Goal: Task Accomplishment & Management: Complete application form

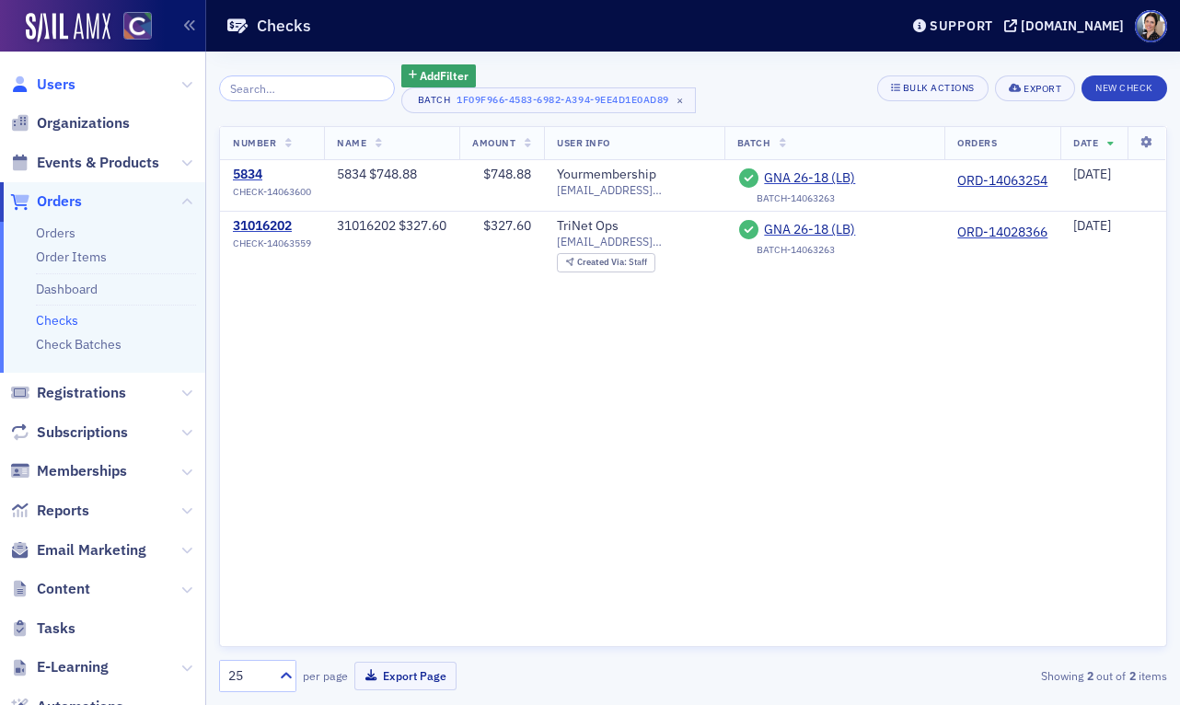
click at [51, 84] on span "Users" at bounding box center [56, 85] width 39 height 20
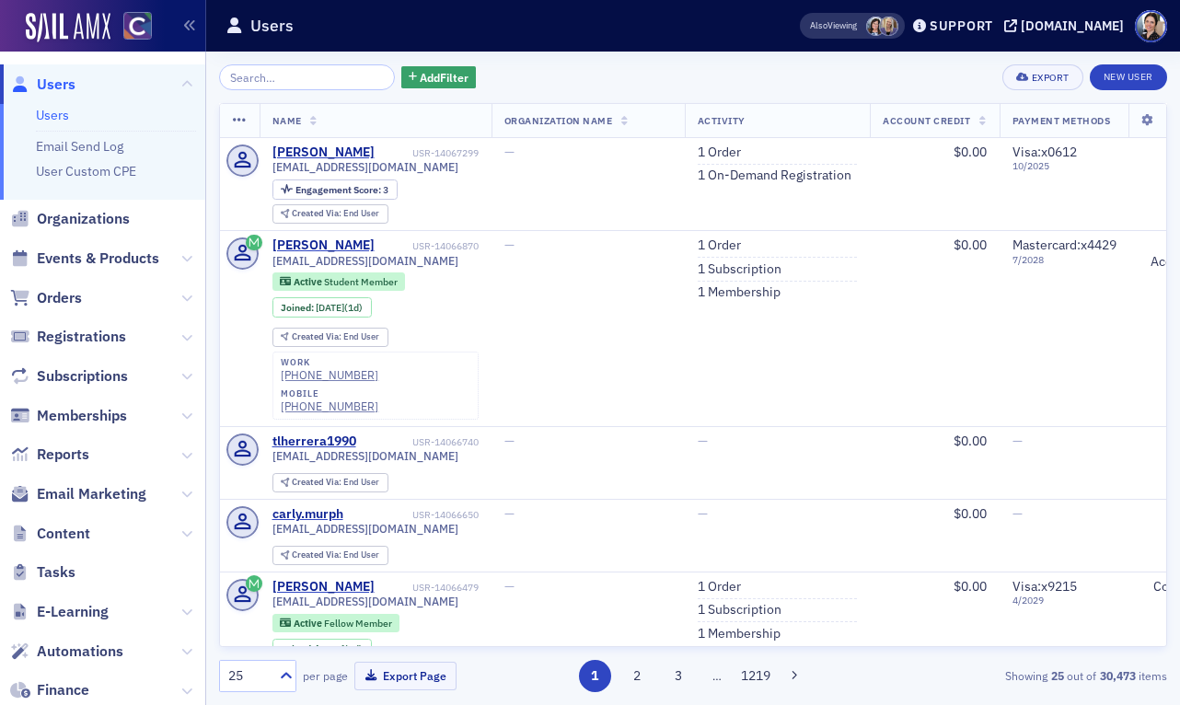
click at [277, 79] on input "search" at bounding box center [307, 77] width 176 height 26
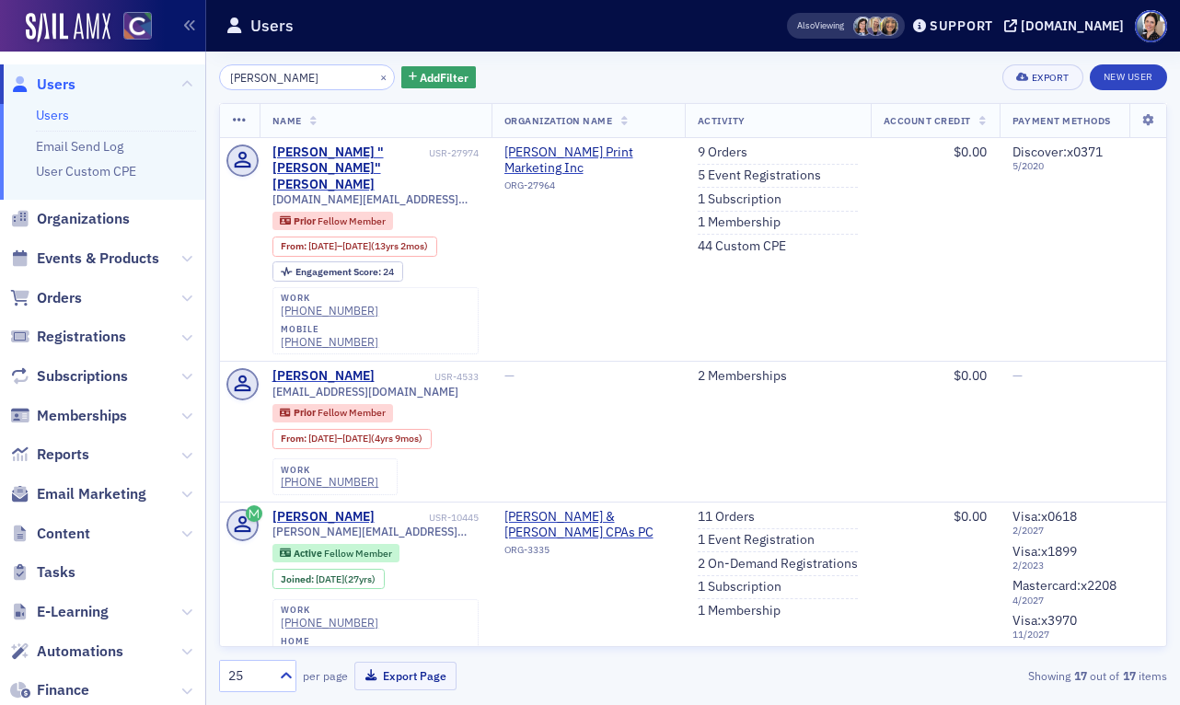
type input "Preston Buscher"
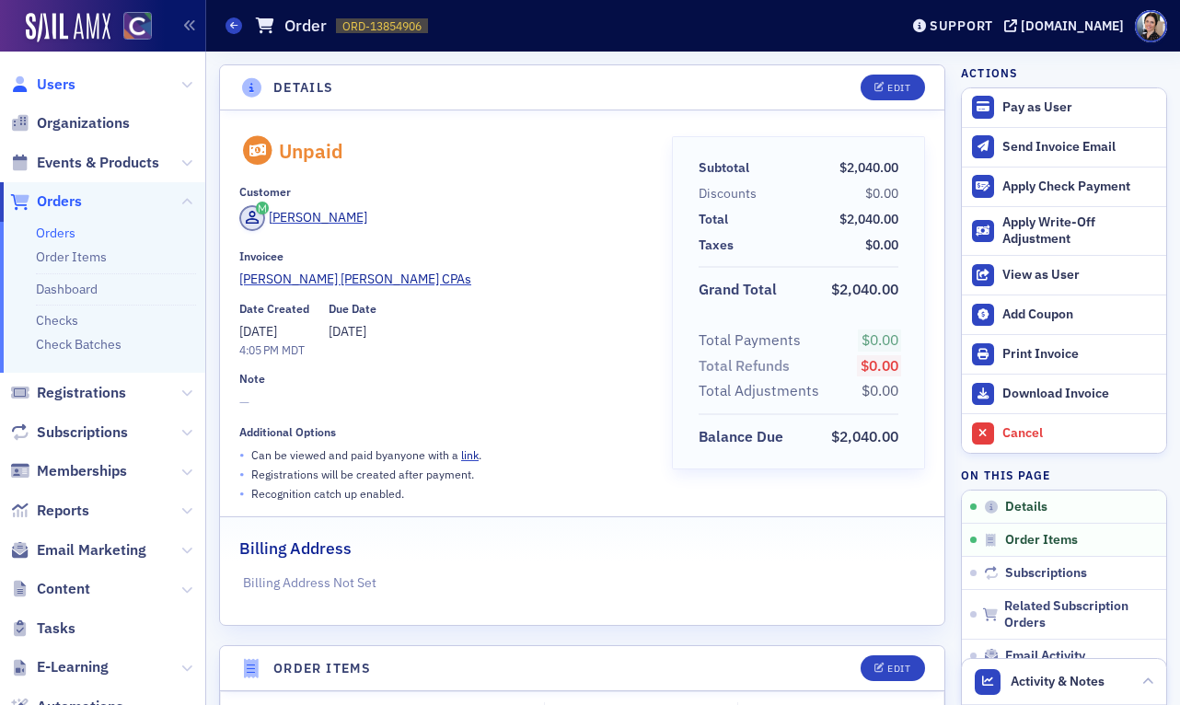
click at [61, 80] on span "Users" at bounding box center [56, 85] width 39 height 20
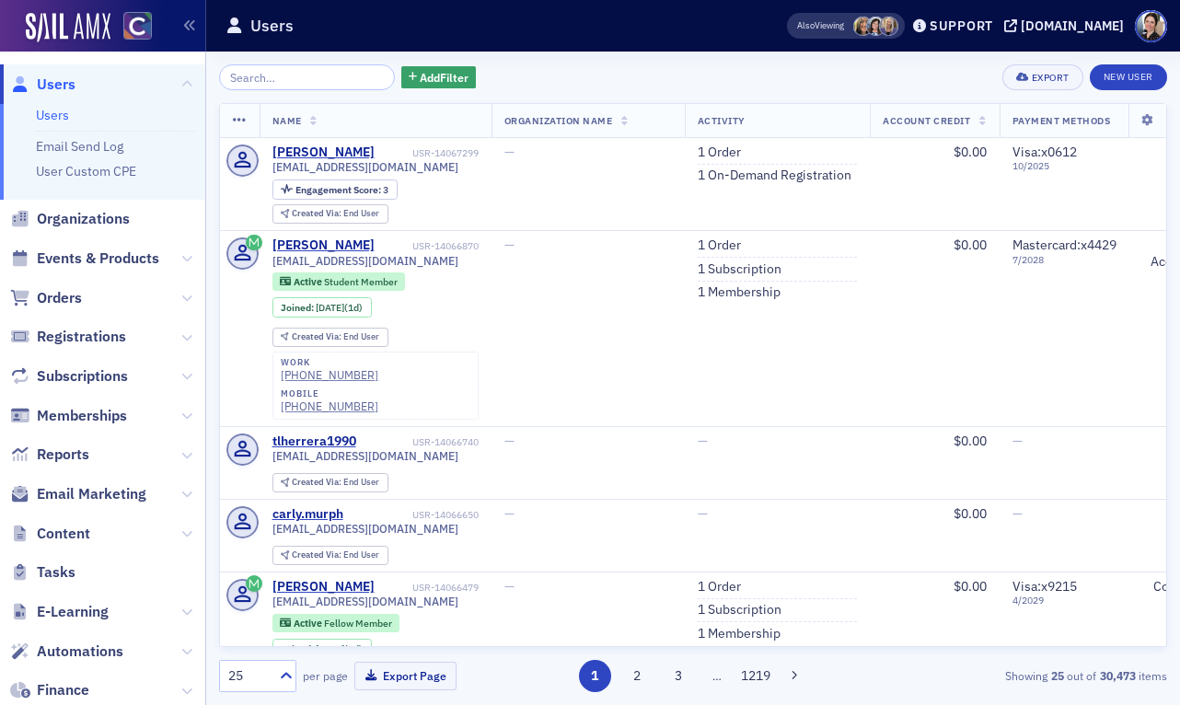
click at [256, 75] on input "search" at bounding box center [307, 77] width 176 height 26
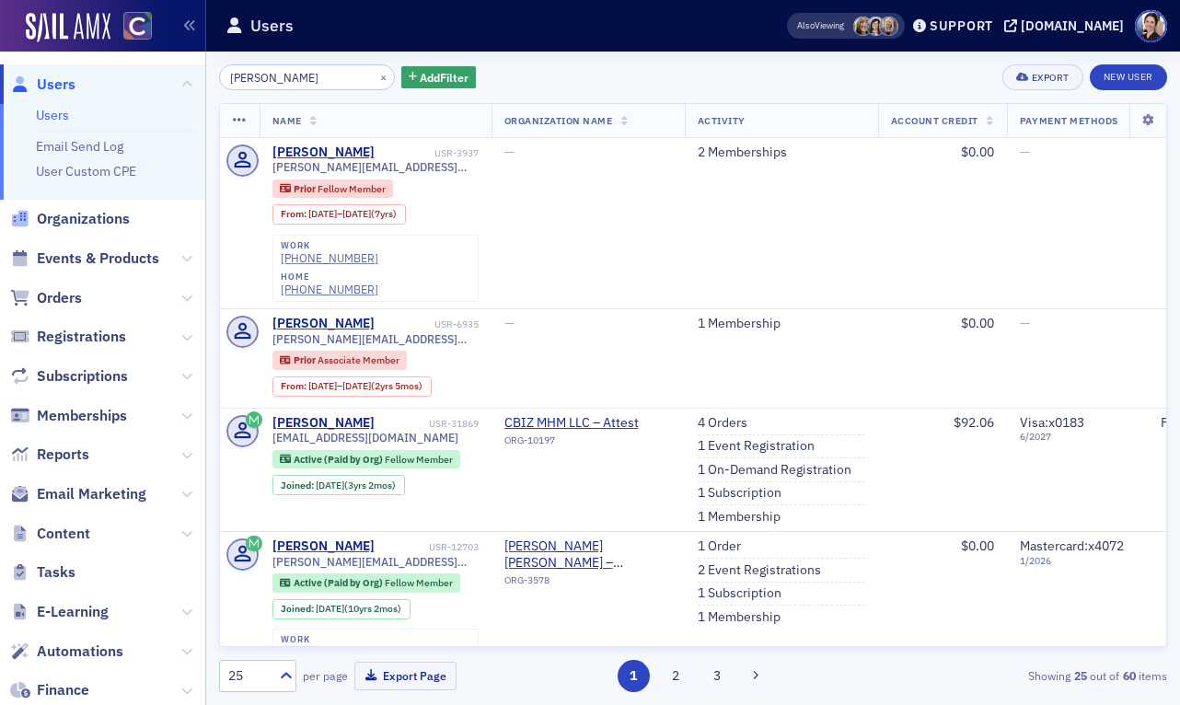
type input "[PERSON_NAME]"
click at [1120, 73] on link "New User" at bounding box center [1127, 77] width 77 height 26
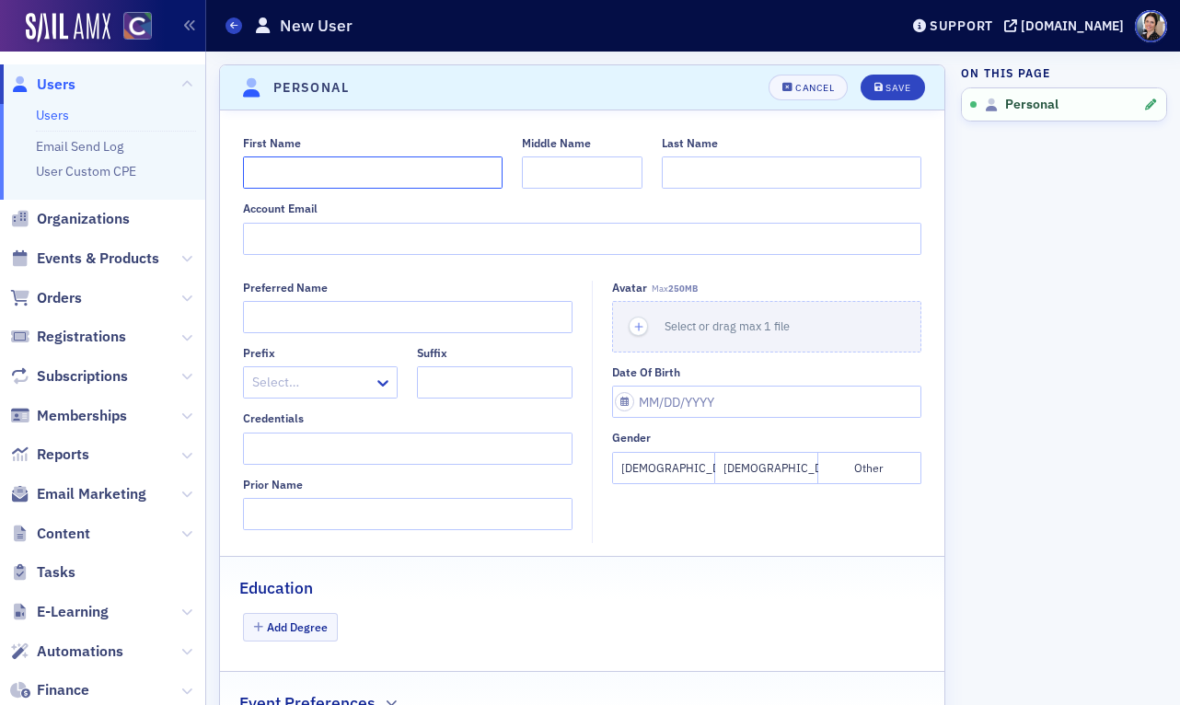
click at [350, 175] on input "First Name" at bounding box center [372, 172] width 259 height 32
paste input "[PERSON_NAME]"
drag, startPoint x: 302, startPoint y: 177, endPoint x: 374, endPoint y: 173, distance: 72.8
click at [374, 173] on input "[PERSON_NAME]" at bounding box center [372, 172] width 259 height 32
type input "[PERSON_NAME]"
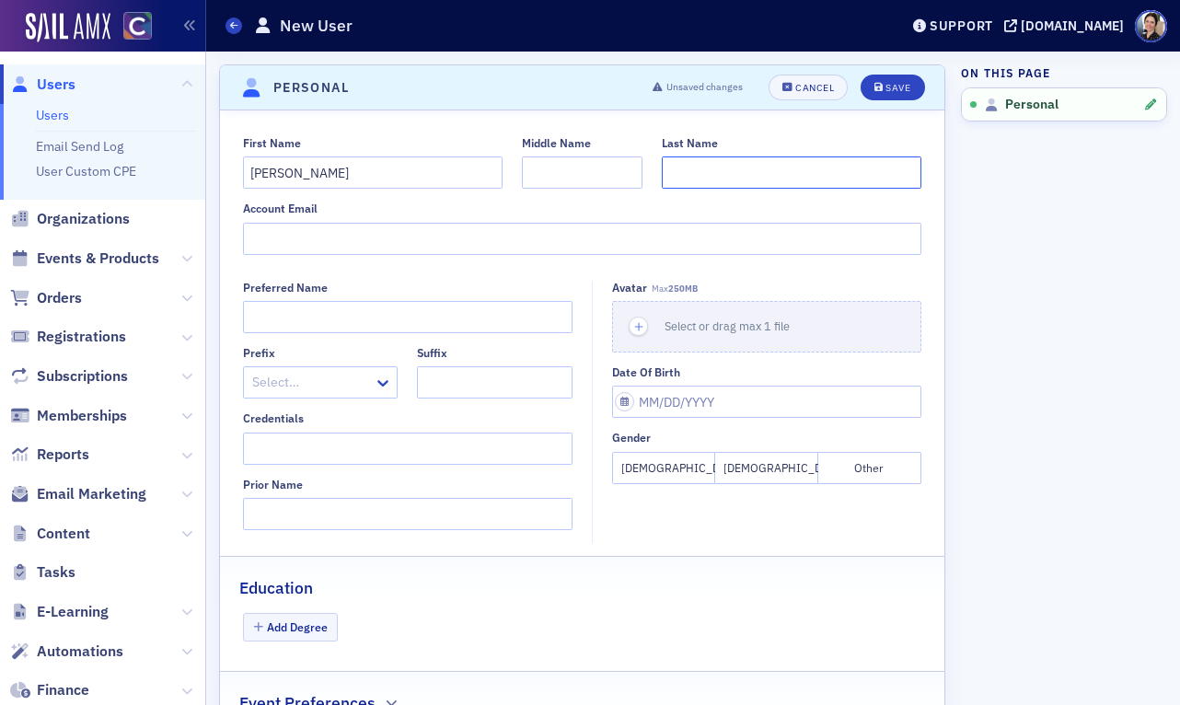
click at [692, 173] on input "Last Name" at bounding box center [791, 172] width 259 height 32
paste input "[PERSON_NAME]"
type input "[PERSON_NAME]"
click at [296, 230] on input "Account Email" at bounding box center [582, 239] width 679 height 32
paste input "[PERSON_NAME][EMAIL_ADDRESS][PERSON_NAME][PERSON_NAME][DOMAIN_NAME]"
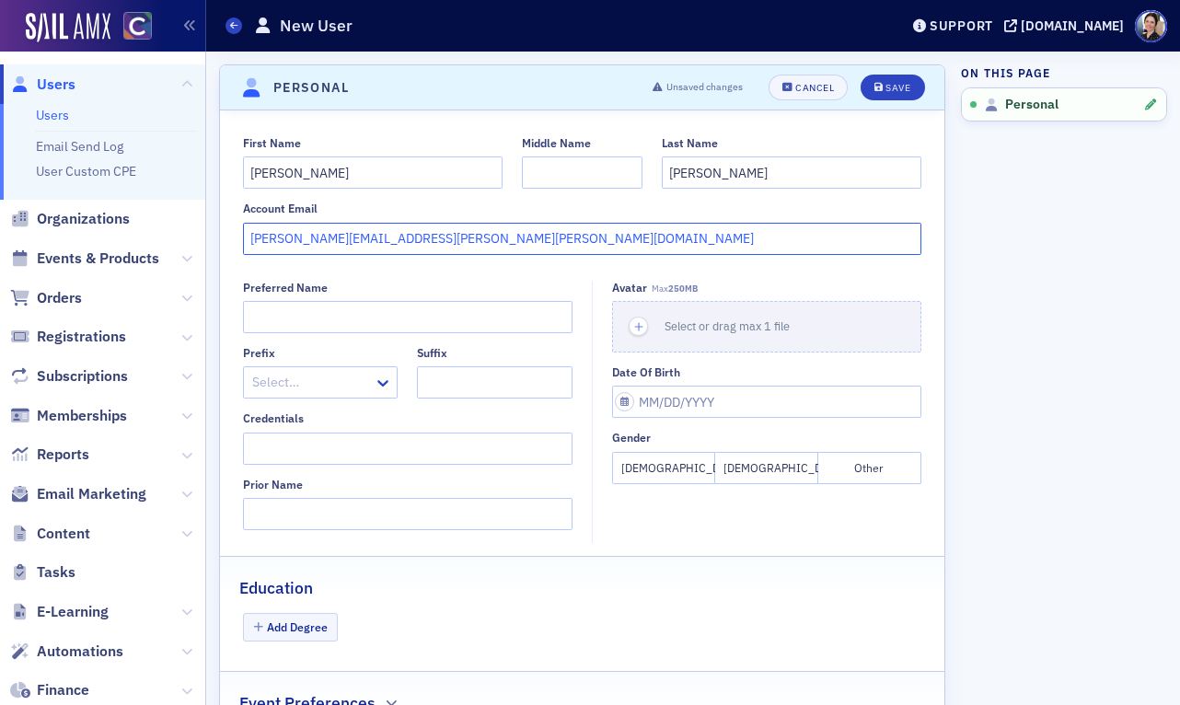
type input "[PERSON_NAME][EMAIL_ADDRESS][PERSON_NAME][PERSON_NAME][DOMAIN_NAME]"
click at [774, 466] on button "[DEMOGRAPHIC_DATA]" at bounding box center [766, 468] width 103 height 32
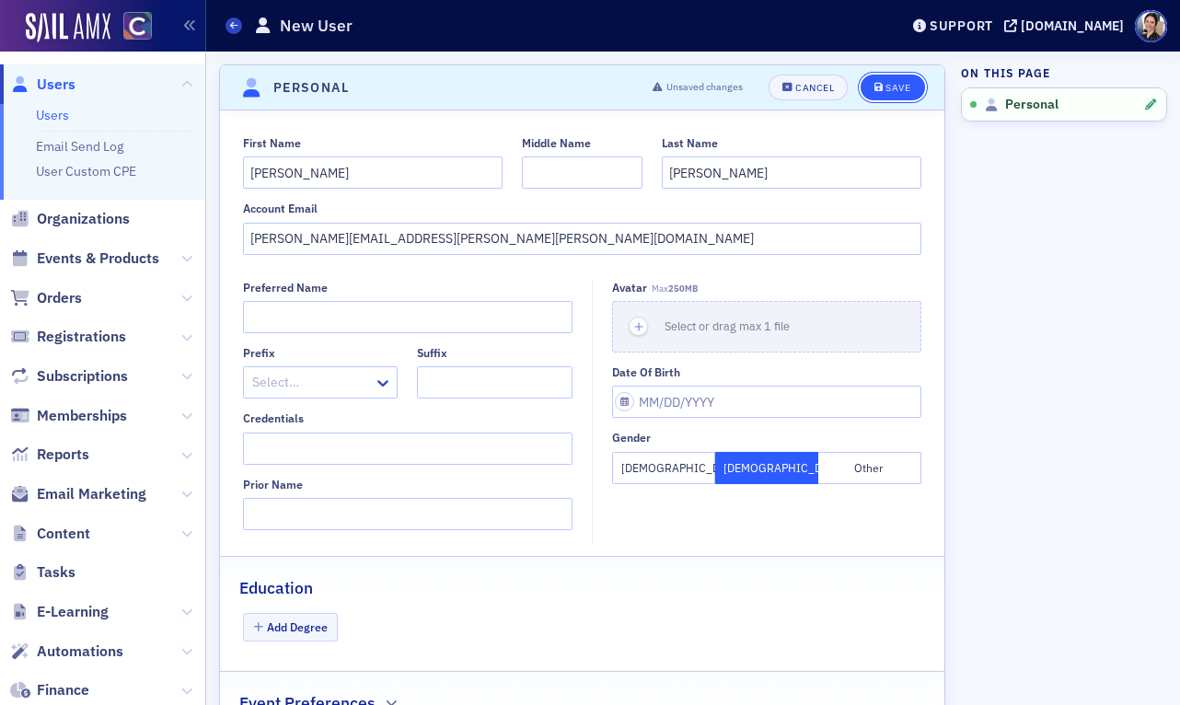
click at [895, 91] on div "Save" at bounding box center [897, 88] width 25 height 10
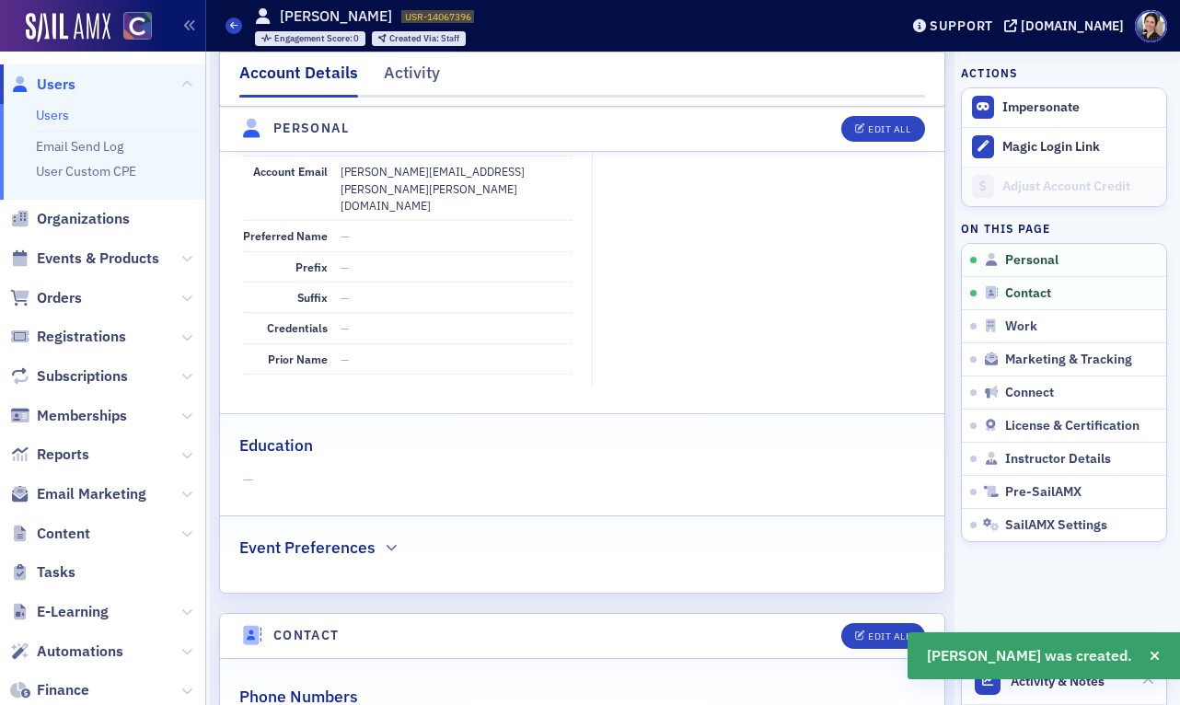
scroll to position [275, 0]
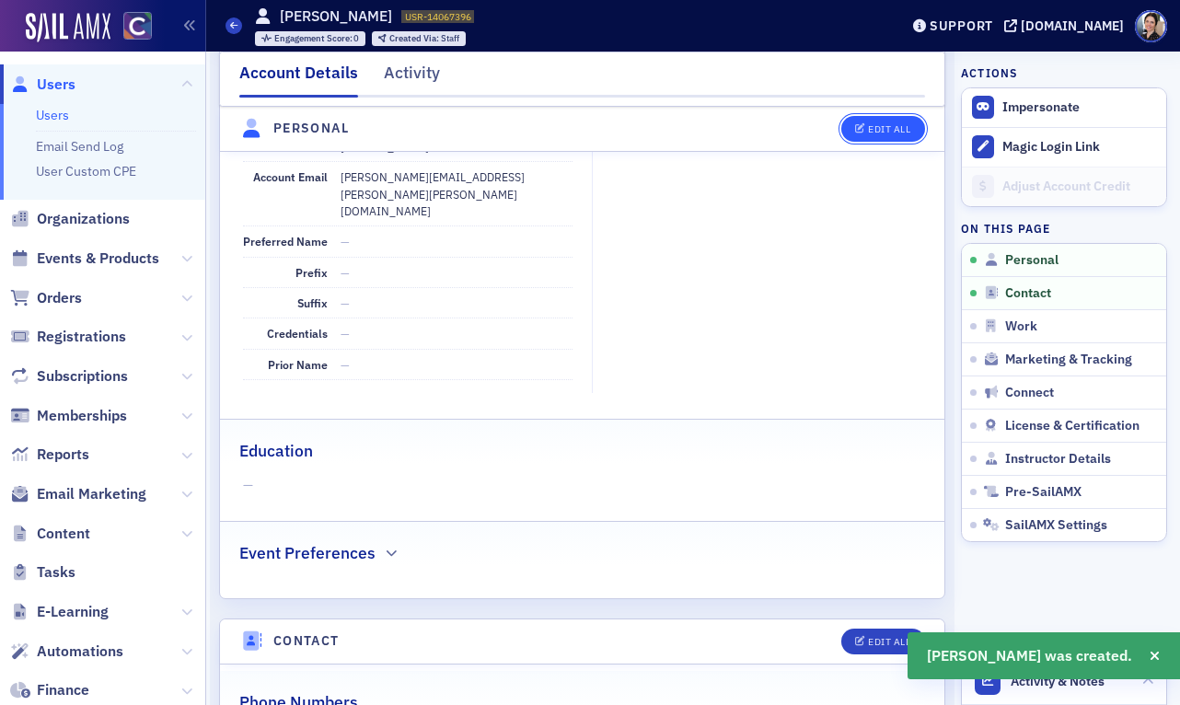
click at [899, 121] on button "Edit All" at bounding box center [882, 129] width 83 height 26
select select "US"
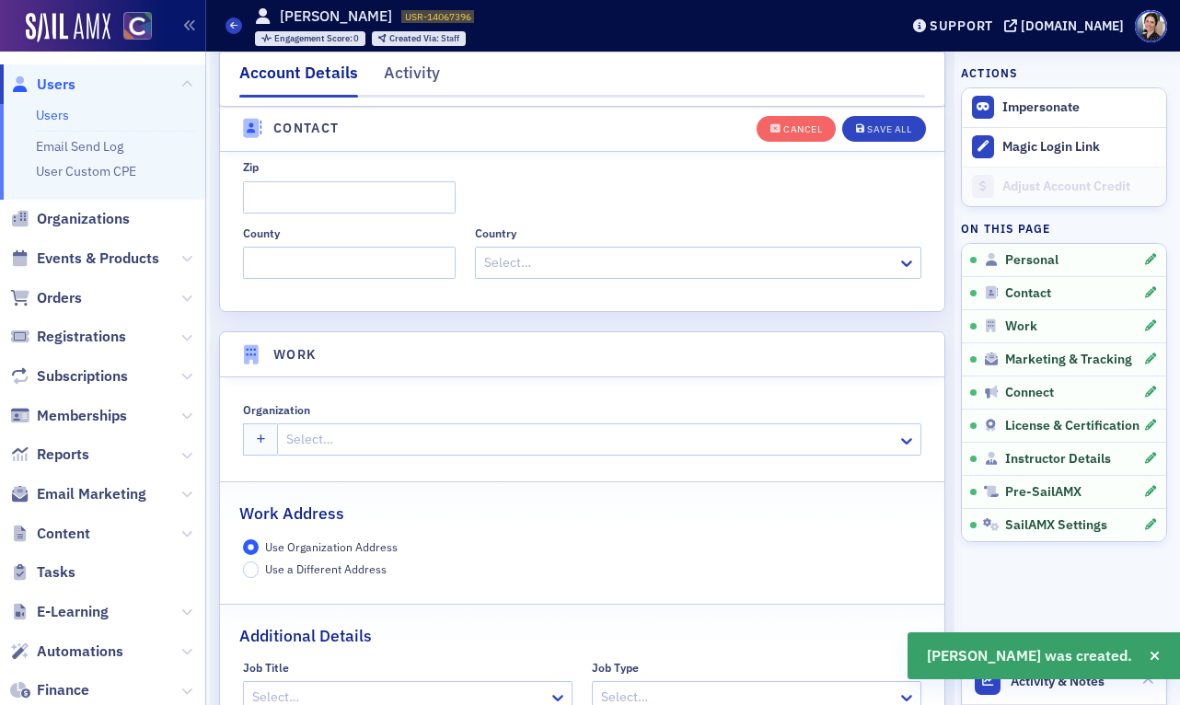
scroll to position [1236, 0]
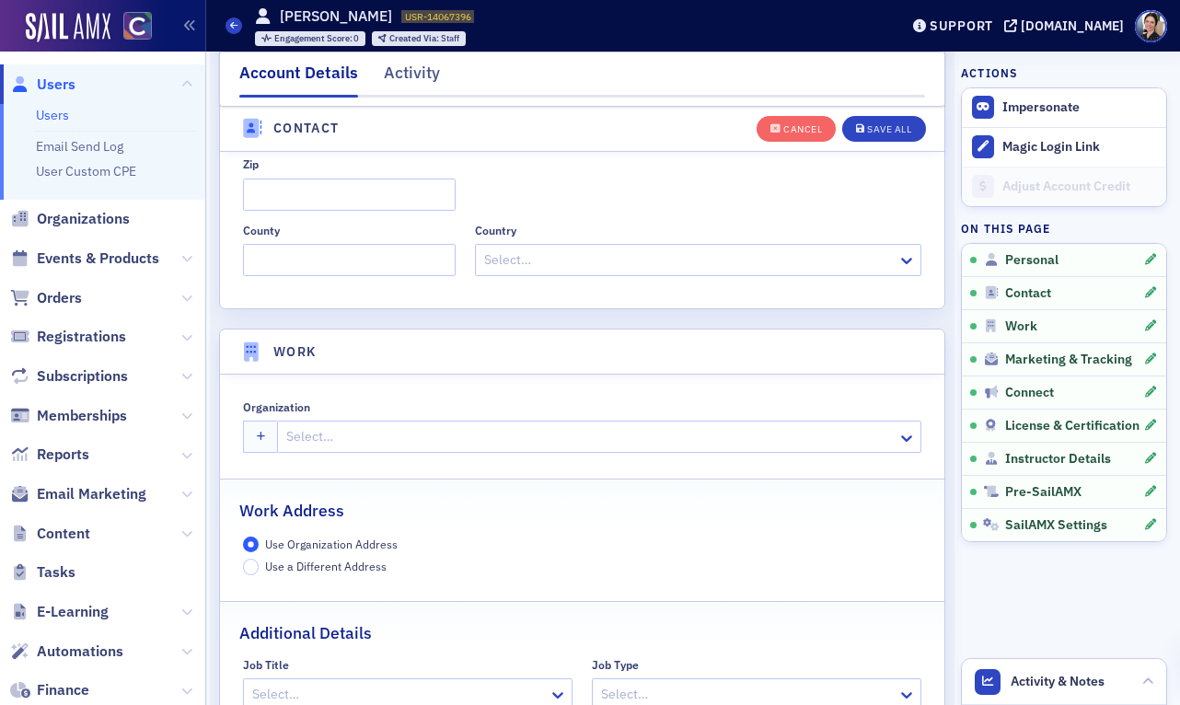
click at [393, 446] on div at bounding box center [589, 436] width 611 height 23
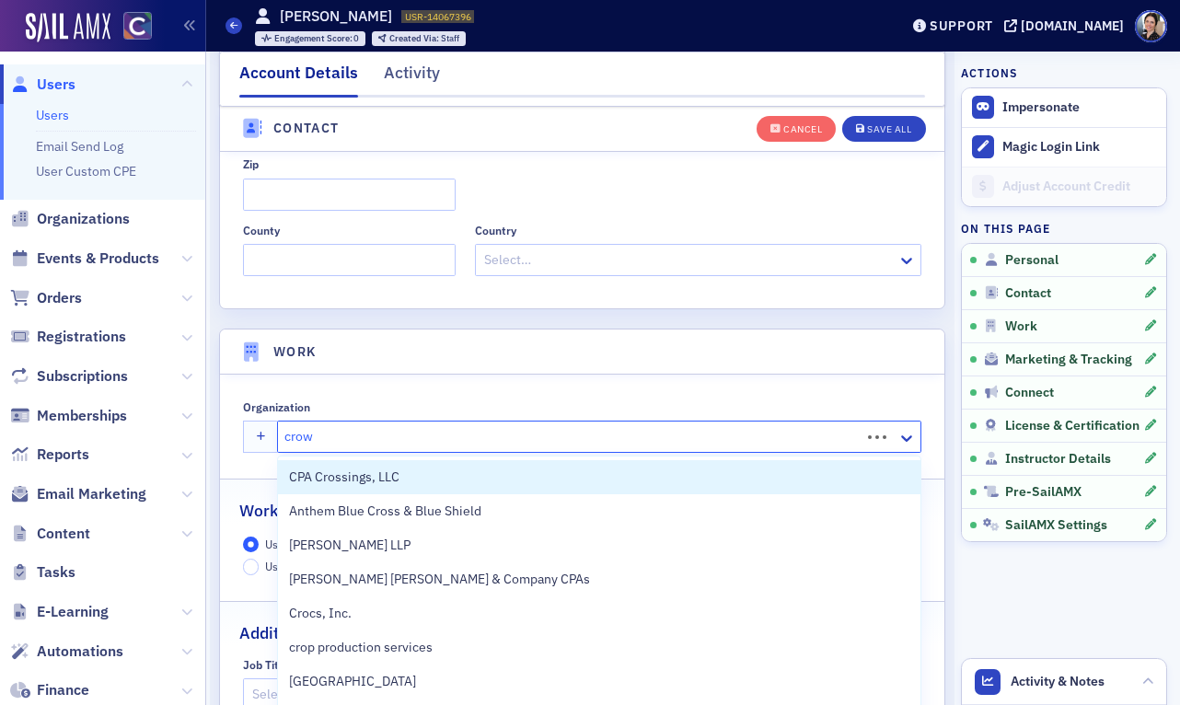
type input "[PERSON_NAME]"
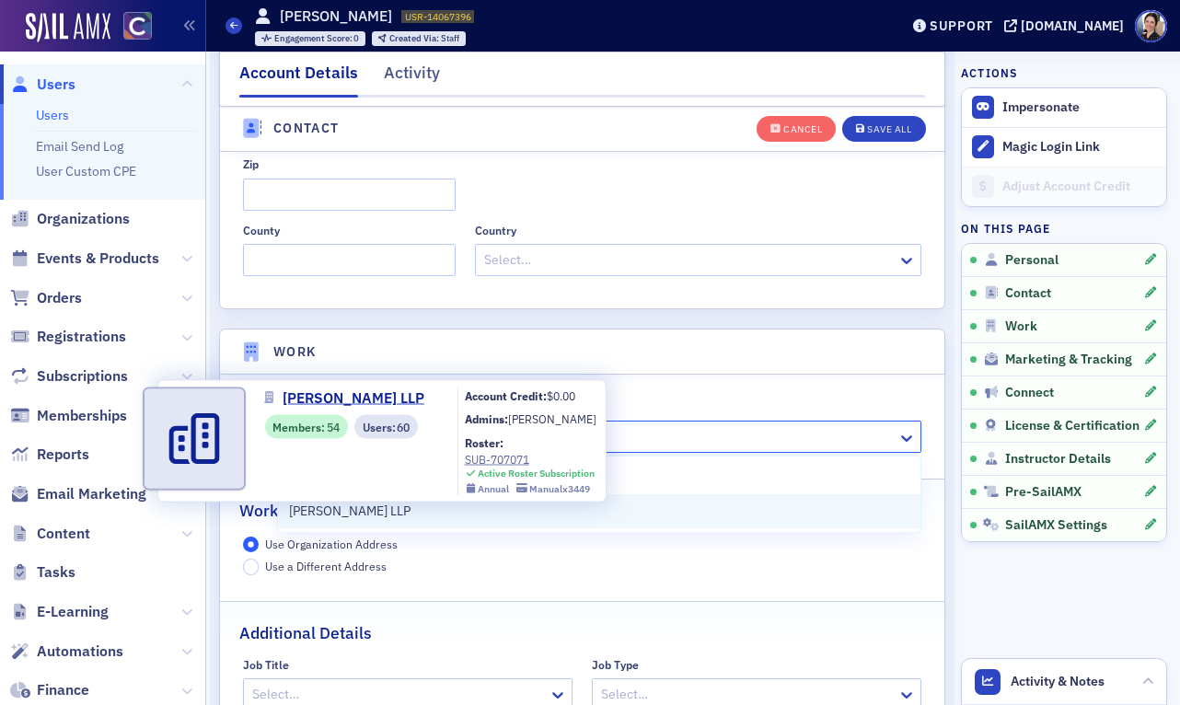
click at [346, 513] on span "[PERSON_NAME] LLP" at bounding box center [372, 510] width 167 height 19
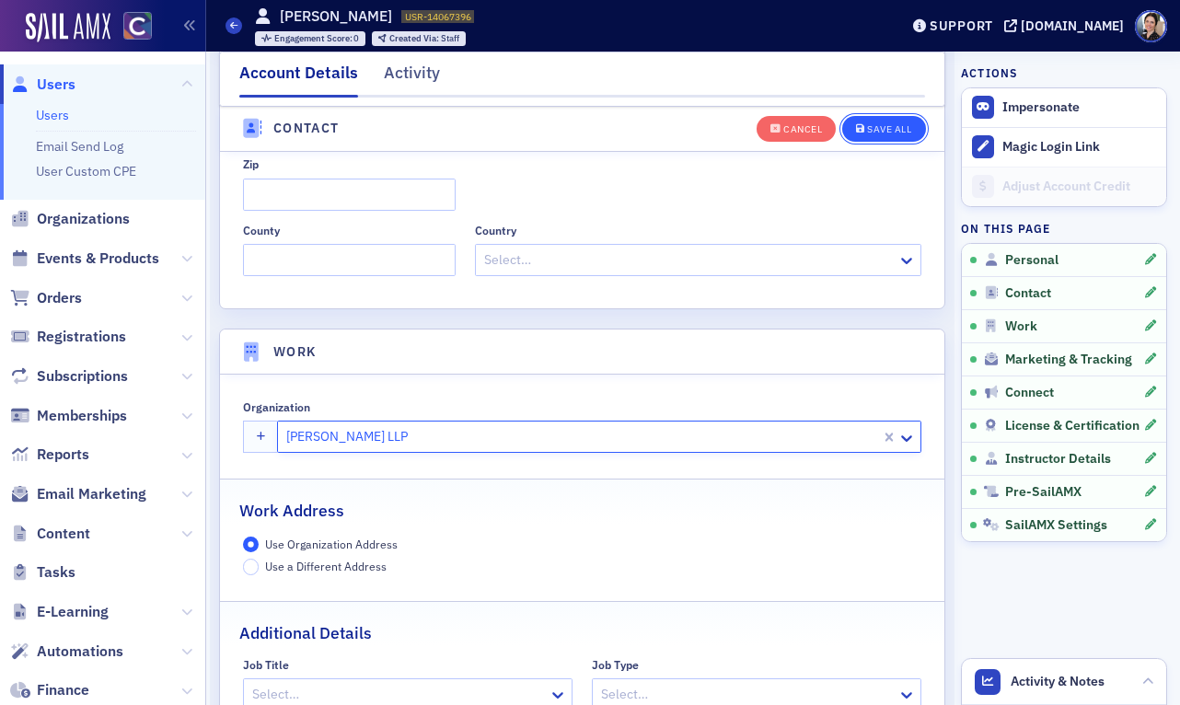
click at [879, 133] on div "Save All" at bounding box center [889, 129] width 44 height 10
